Goal: Task Accomplishment & Management: Manage account settings

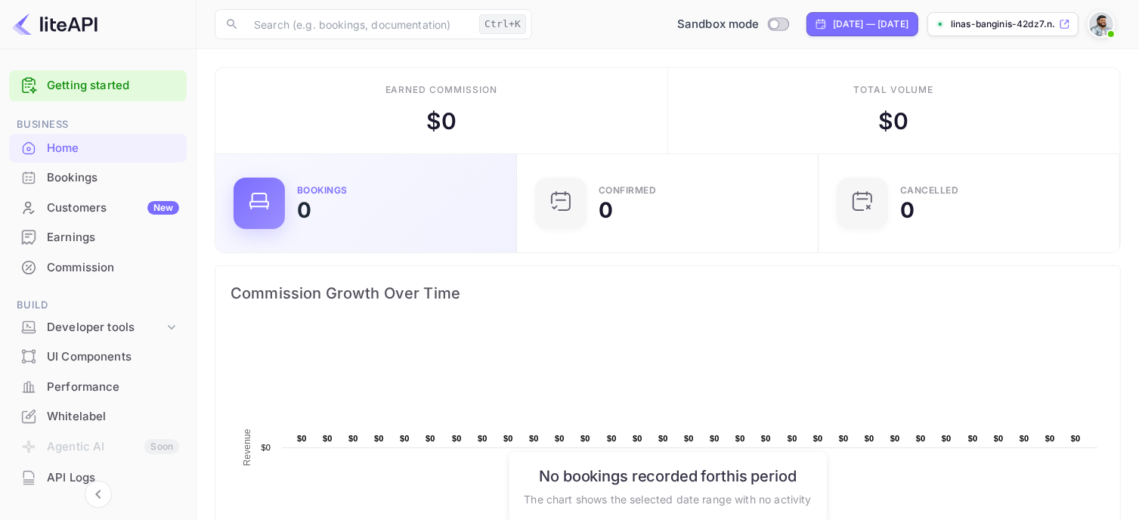
scroll to position [234, 281]
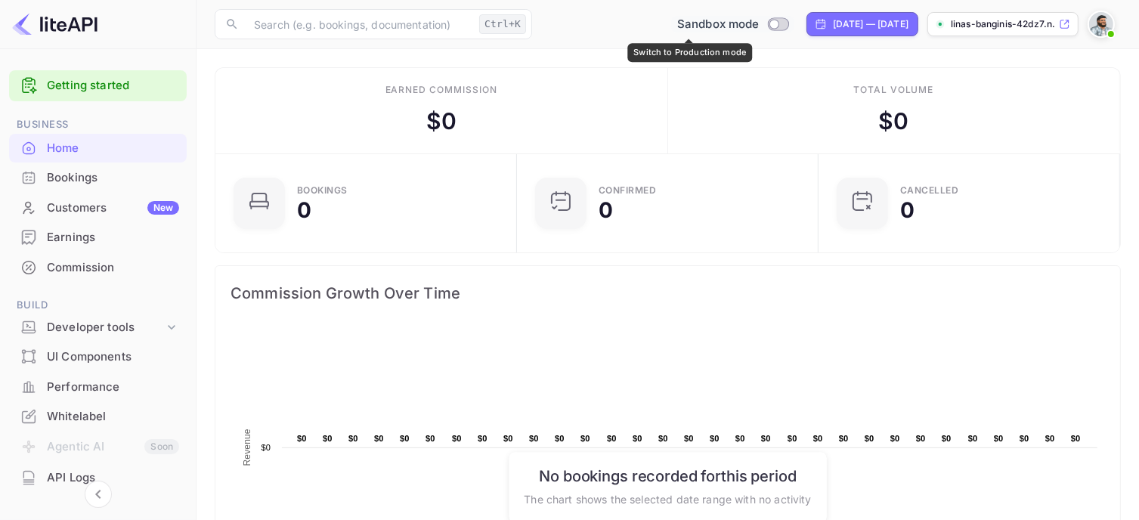
click at [741, 32] on div "Sandbox mode" at bounding box center [732, 24] width 123 height 17
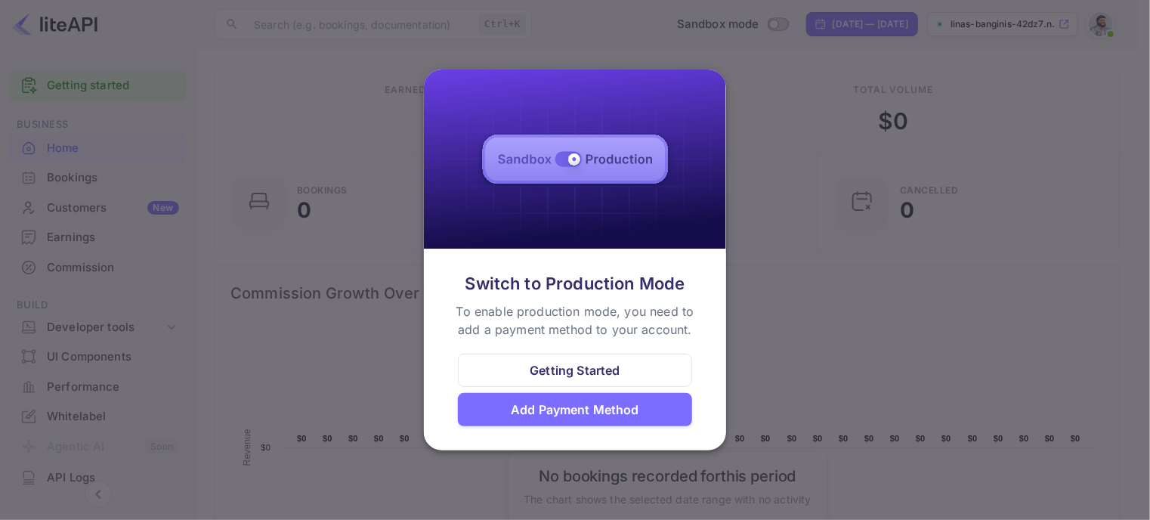
click at [574, 413] on div "Add Payment Method" at bounding box center [575, 409] width 128 height 18
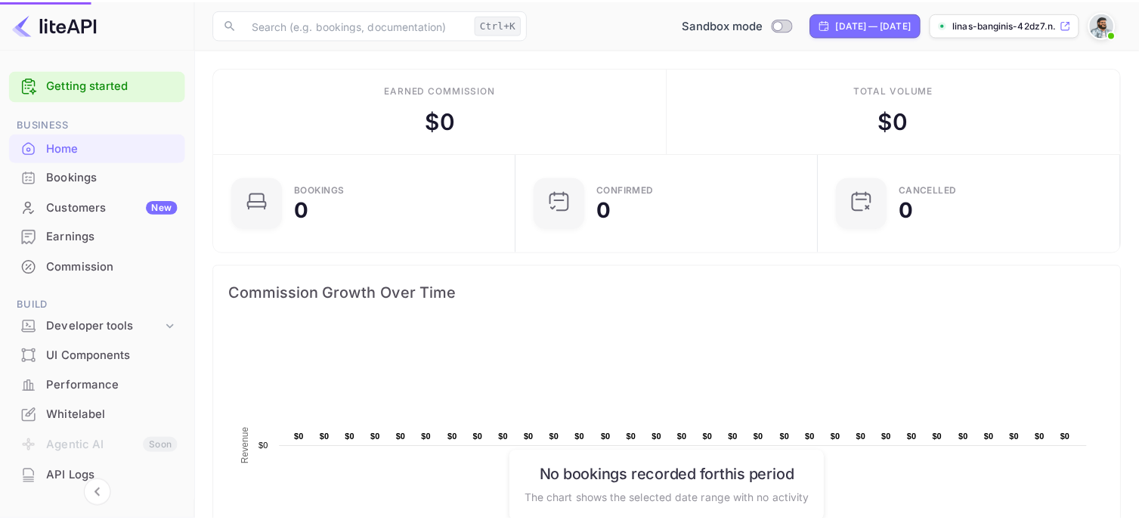
scroll to position [12, 12]
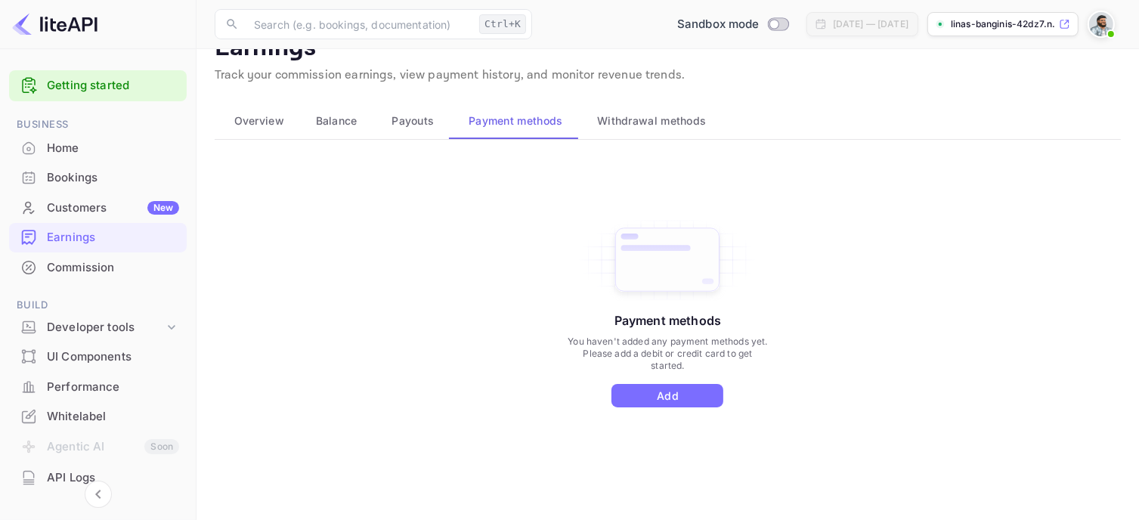
scroll to position [45, 0]
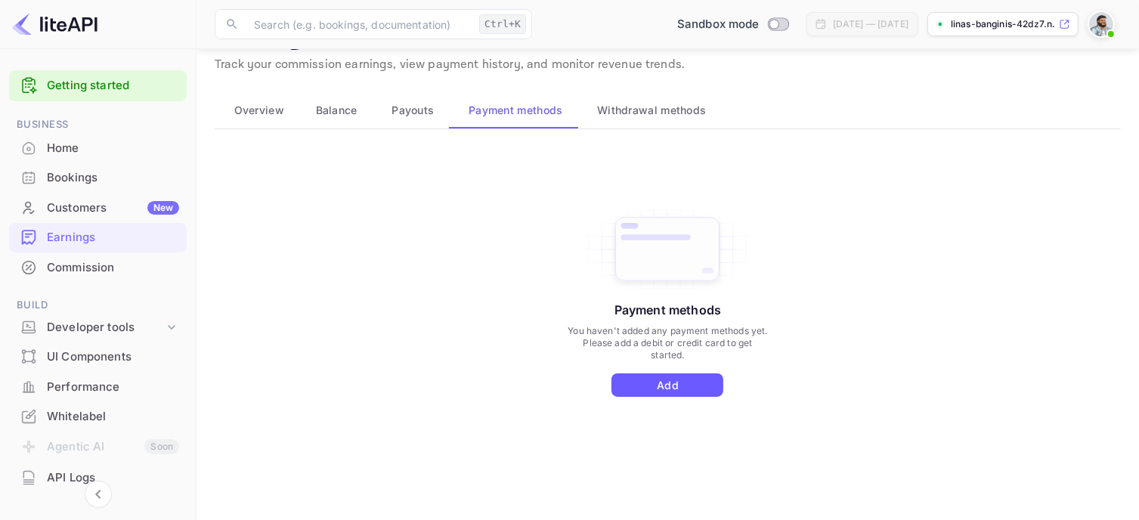
click at [673, 384] on button "Add" at bounding box center [667, 384] width 112 height 23
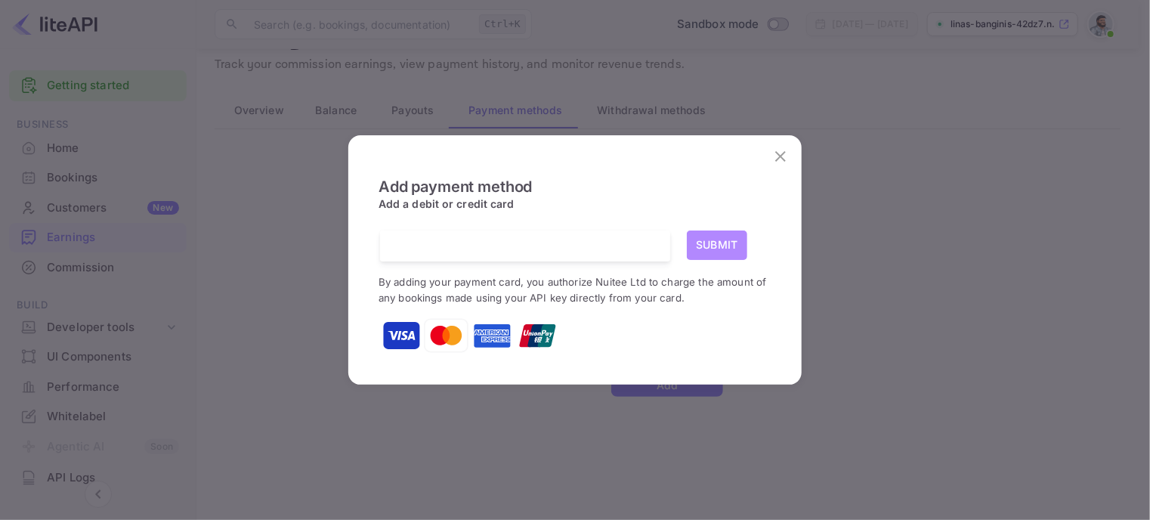
click at [713, 242] on button "Submit" at bounding box center [717, 244] width 60 height 29
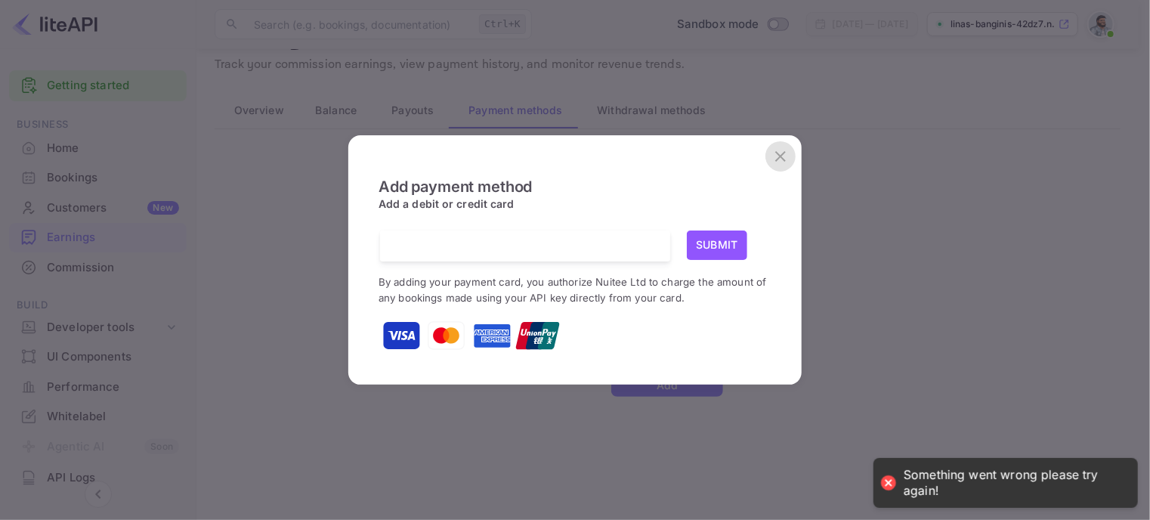
click at [774, 165] on icon "close" at bounding box center [780, 156] width 18 height 18
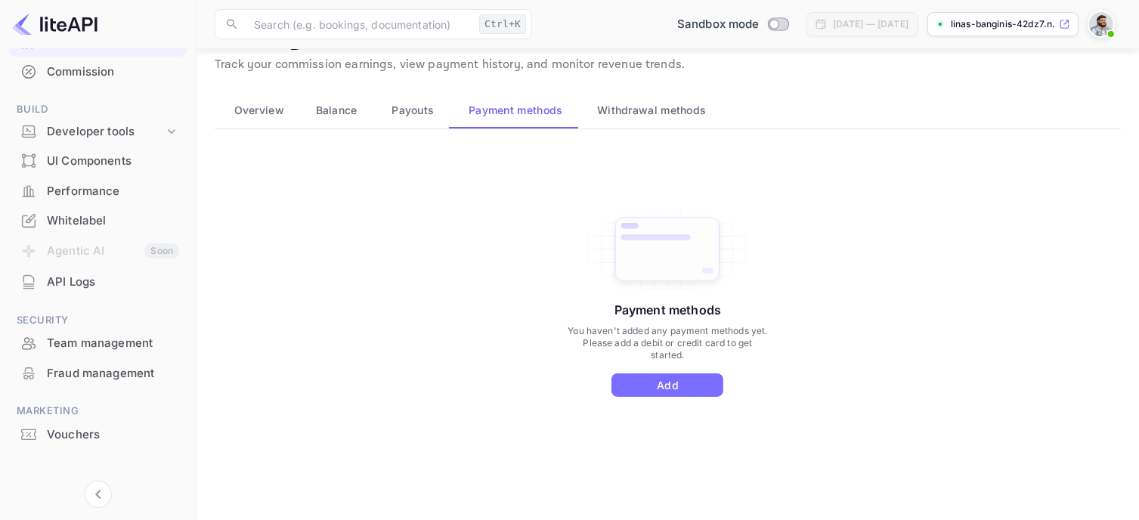
scroll to position [209, 0]
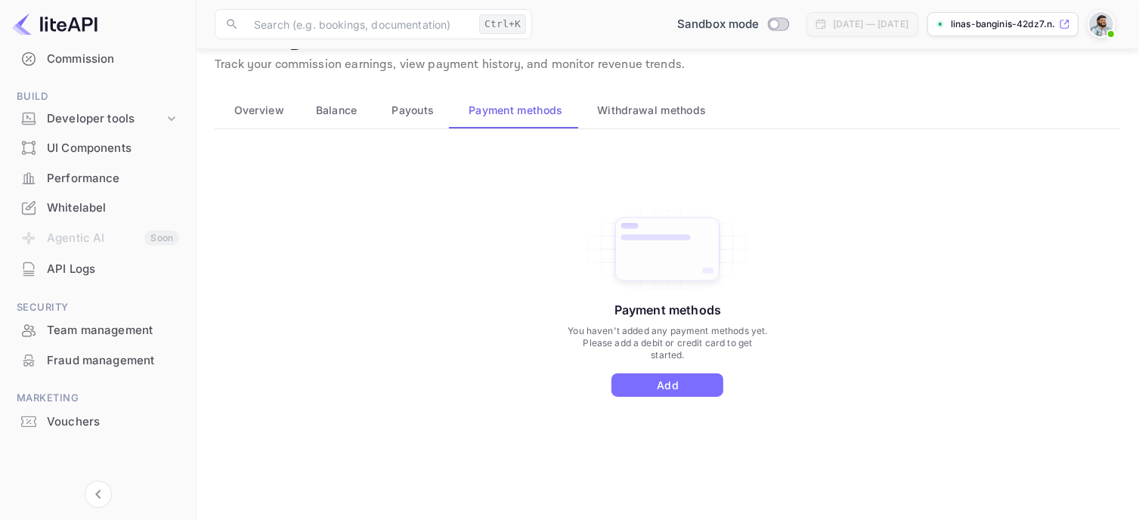
click at [84, 264] on div "API Logs" at bounding box center [113, 269] width 132 height 17
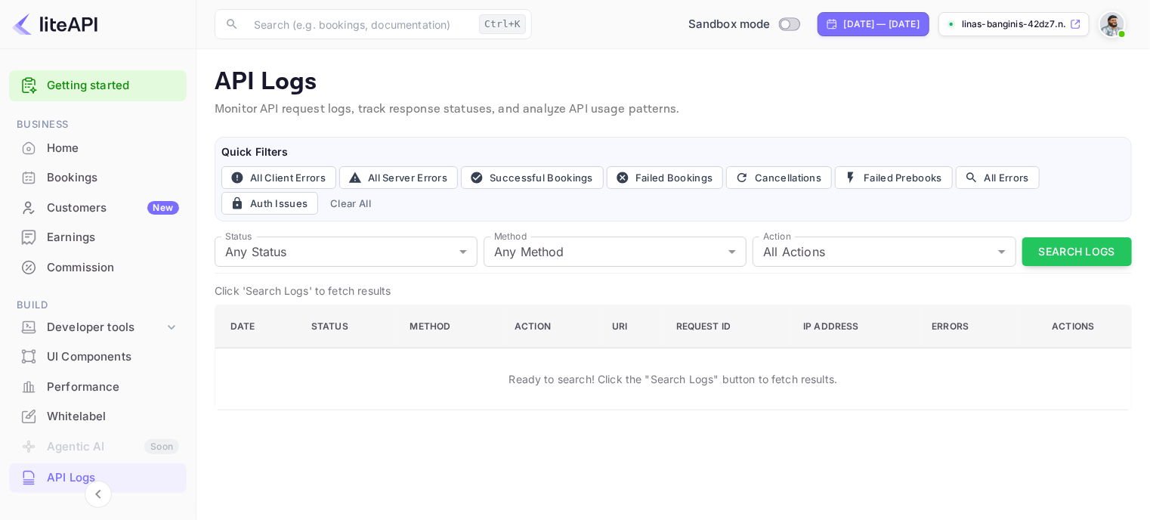
click at [55, 79] on link "Getting started" at bounding box center [113, 85] width 132 height 17
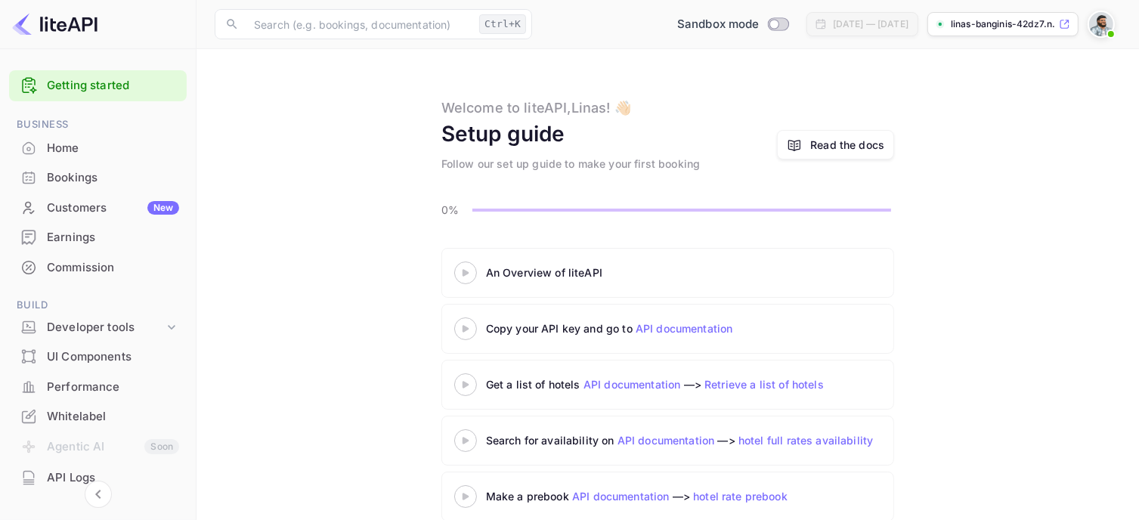
click at [1106, 26] on span at bounding box center [1110, 33] width 15 height 15
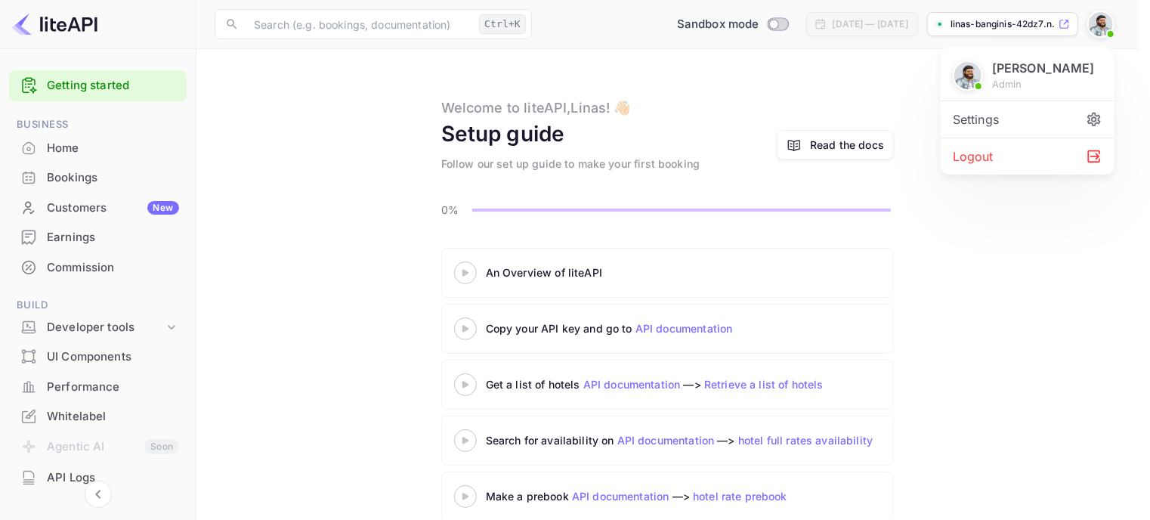
click at [1033, 32] on div at bounding box center [575, 260] width 1150 height 520
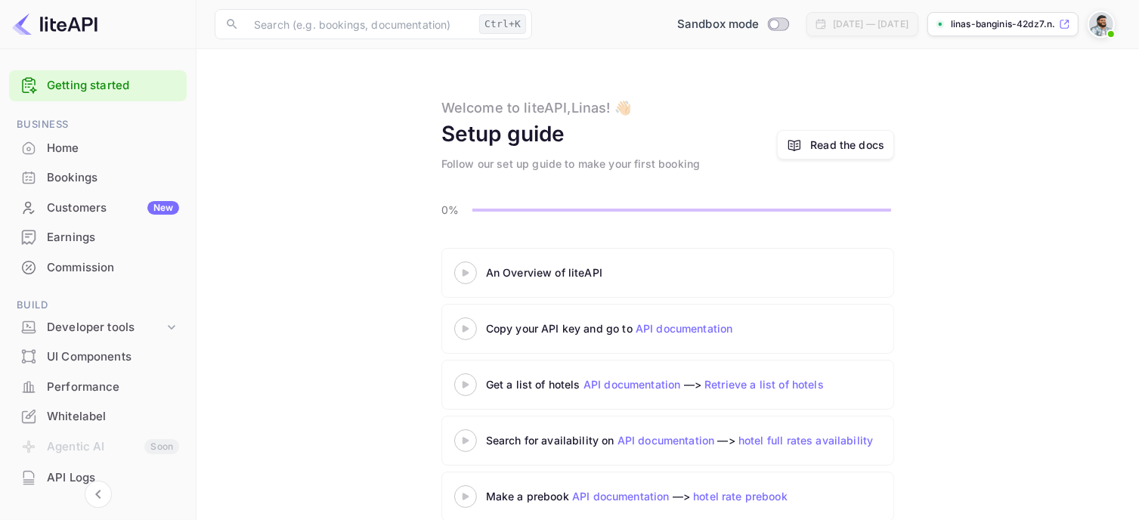
click at [1024, 14] on div "linas-banginis-42dz7.n..." at bounding box center [1002, 24] width 151 height 24
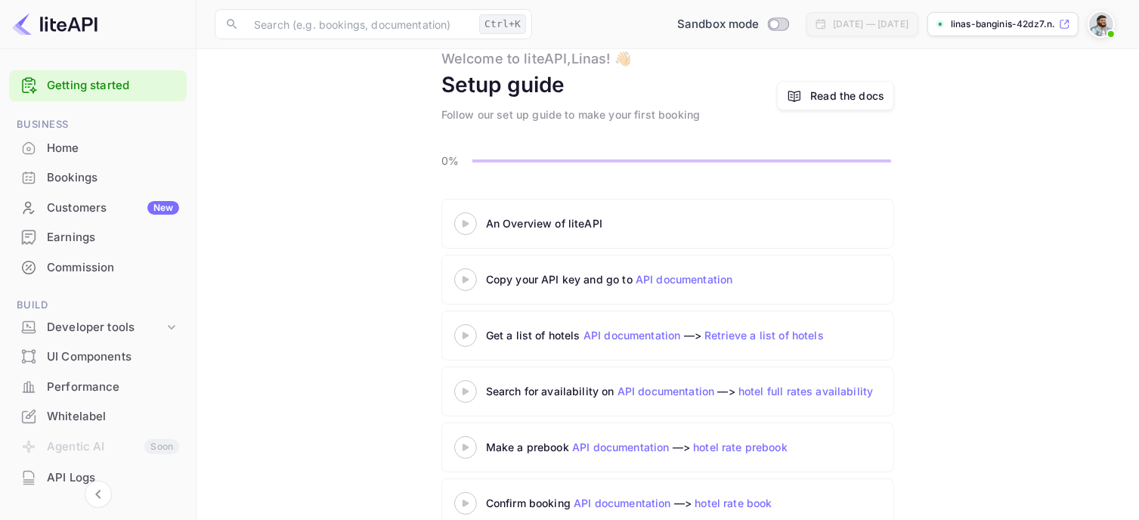
scroll to position [76, 0]
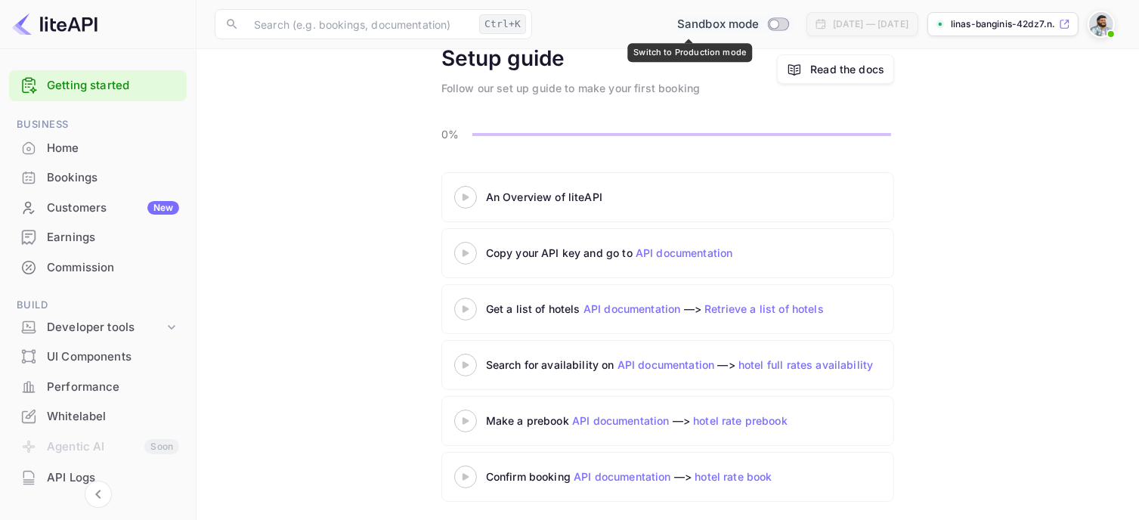
click at [759, 28] on input "Switch to Production mode" at bounding box center [774, 24] width 30 height 10
checkbox input "false"
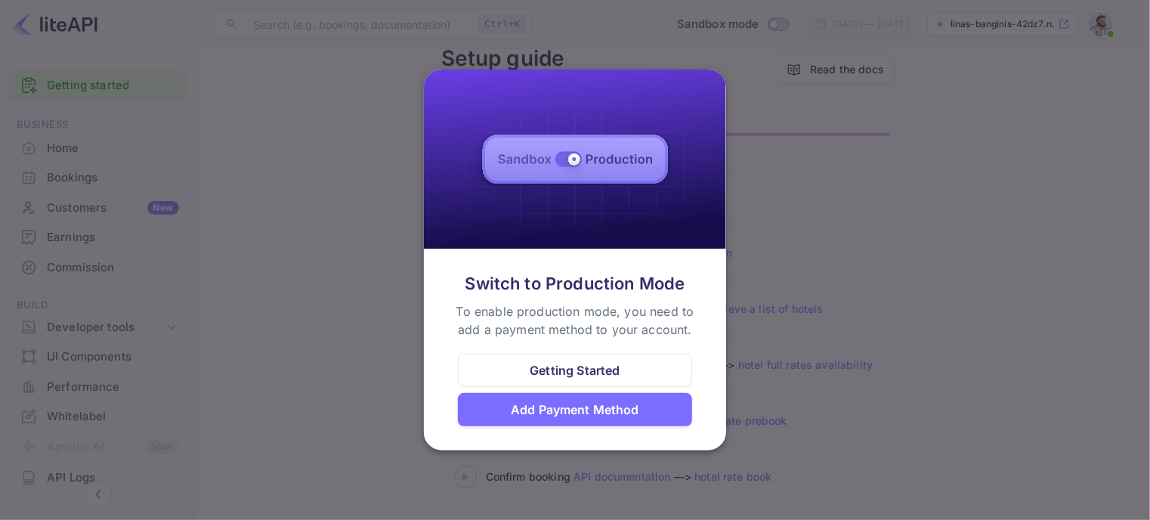
click at [608, 368] on div "Getting Started" at bounding box center [575, 370] width 90 height 18
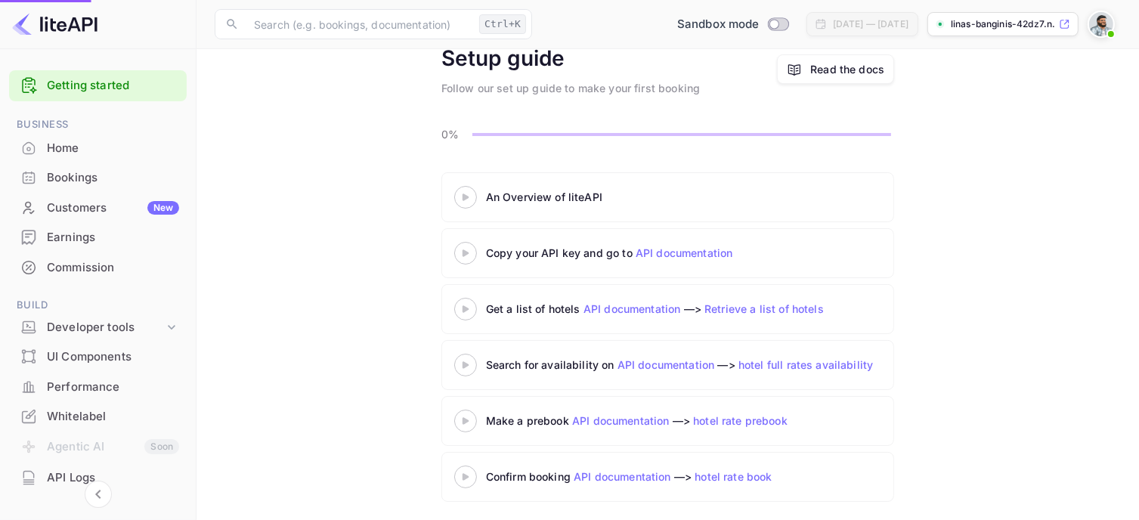
scroll to position [0, 0]
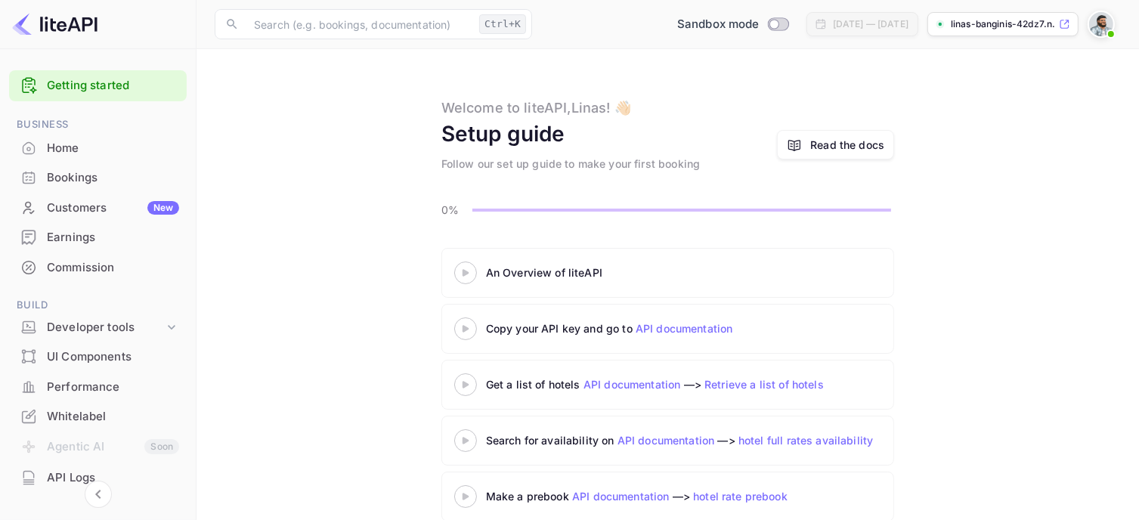
click at [811, 151] on div "Read the docs" at bounding box center [847, 145] width 74 height 16
